Goal: Task Accomplishment & Management: Manage account settings

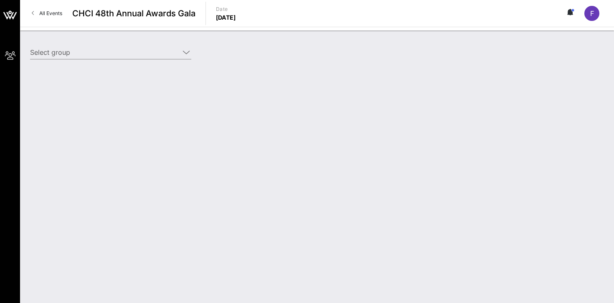
type input "League of Conservation Voters (League of Conservation Voters) [[PERSON_NAME], […"
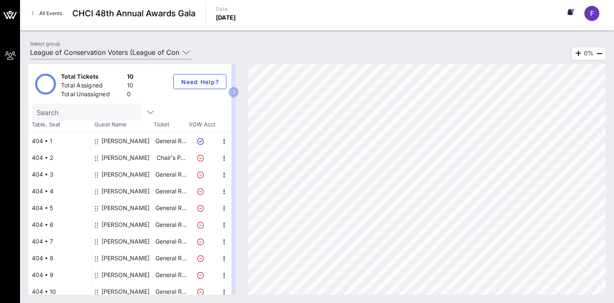
scroll to position [5, 0]
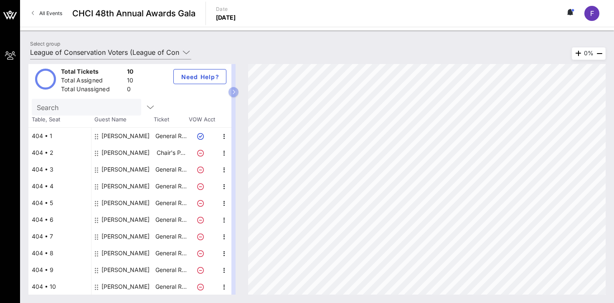
click at [117, 235] on div "[PERSON_NAME]" at bounding box center [126, 236] width 48 height 17
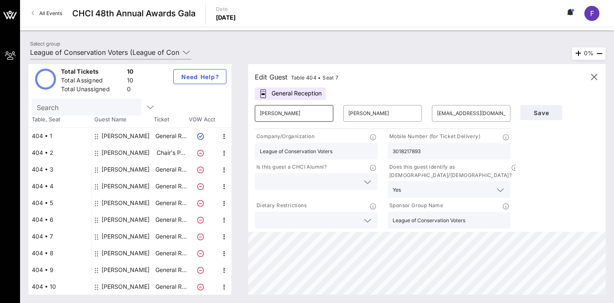
click at [279, 107] on input "Sebastian" at bounding box center [294, 113] width 69 height 13
type input "Sara"
click at [357, 112] on input "Suarez" at bounding box center [383, 113] width 69 height 13
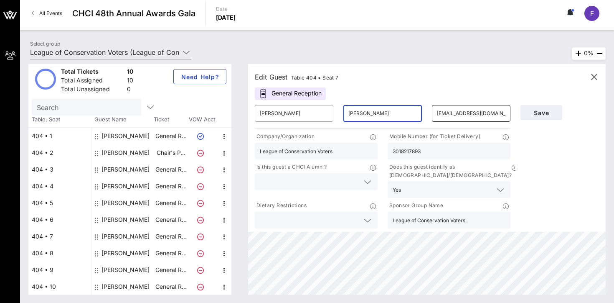
type input "Fontes"
click at [458, 109] on input "ssuarez@lcv.org" at bounding box center [471, 113] width 69 height 13
click at [456, 114] on input "ssuarez@lcv.org" at bounding box center [471, 113] width 69 height 13
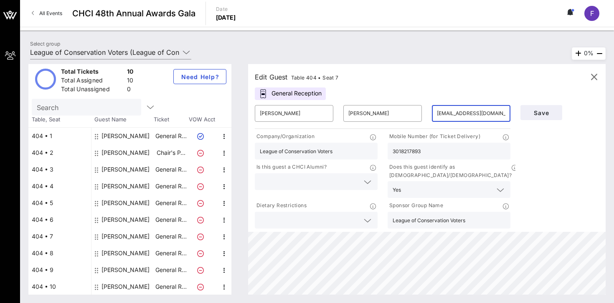
drag, startPoint x: 456, startPoint y: 113, endPoint x: 426, endPoint y: 113, distance: 30.1
click at [426, 113] on div "​ Sara ​ Fontes ​ ssuarez@lcv.org" at bounding box center [383, 113] width 266 height 27
type input "sfontes@lcv.org"
click at [347, 214] on input "text" at bounding box center [309, 219] width 99 height 11
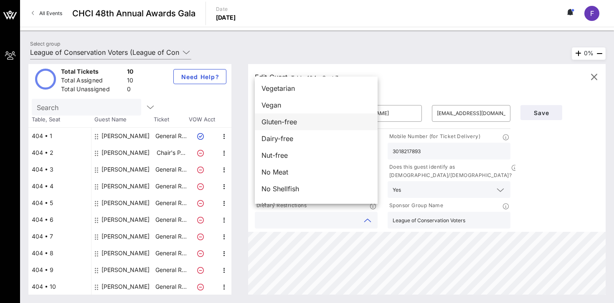
click at [295, 119] on span "Gluten-free" at bounding box center [280, 122] width 36 height 10
click at [412, 150] on input "3018217893" at bounding box center [449, 150] width 113 height 11
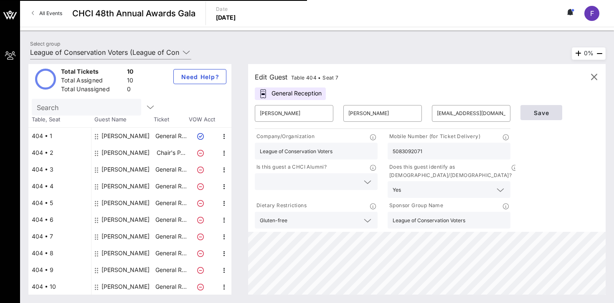
type input "5083092071"
click at [549, 113] on span "Save" at bounding box center [541, 112] width 28 height 7
click at [534, 114] on span "Save" at bounding box center [541, 112] width 28 height 7
